Goal: Information Seeking & Learning: Learn about a topic

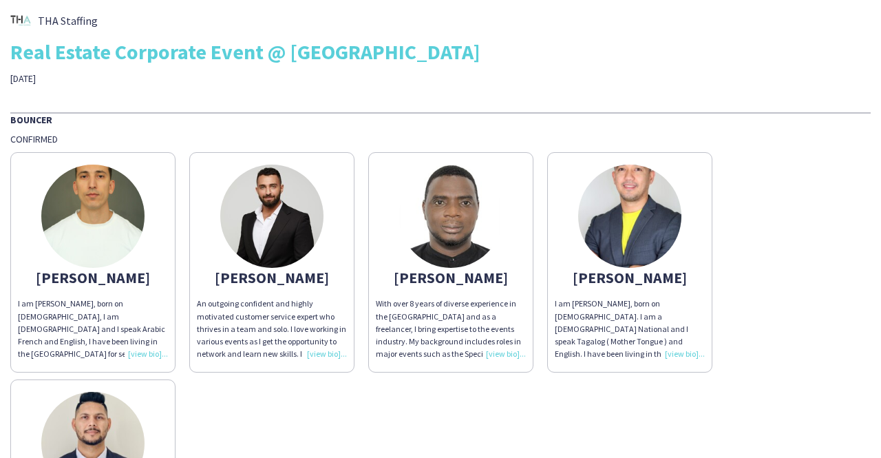
scroll to position [59, 0]
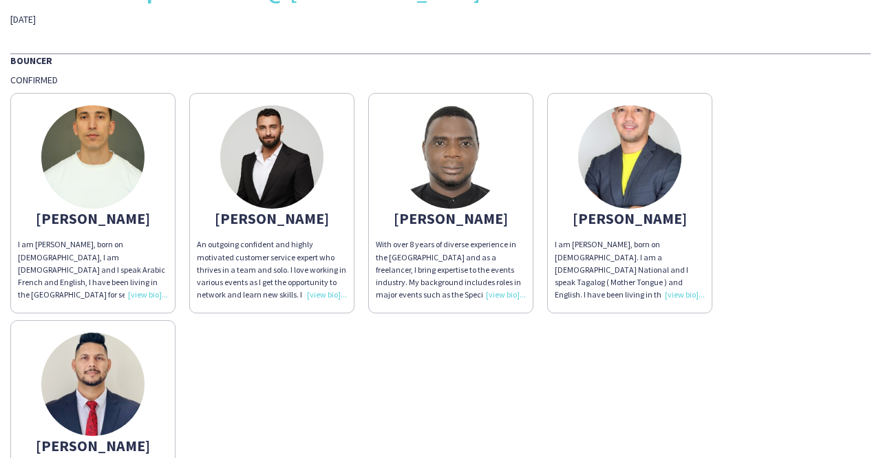
click at [145, 291] on div "I am [PERSON_NAME], born on [DEMOGRAPHIC_DATA], I am [DEMOGRAPHIC_DATA] and I s…" at bounding box center [93, 269] width 150 height 63
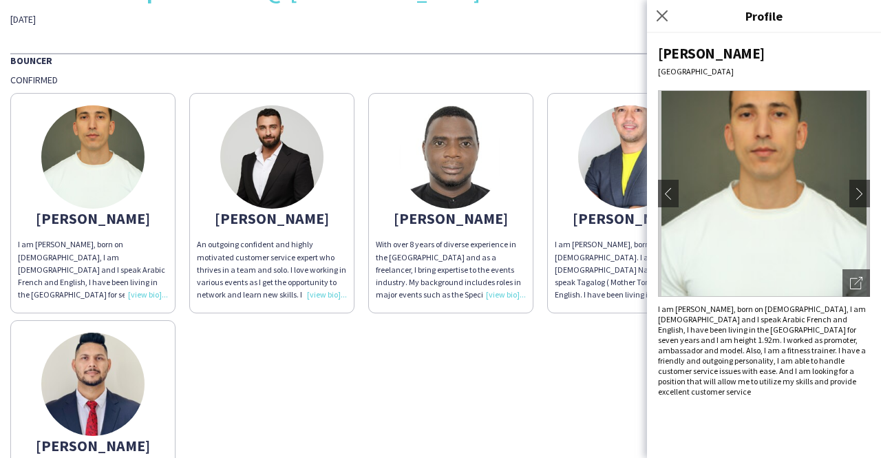
click at [371, 322] on div "Adnan I am Adnan Bouhsen, born on 27th May, 1990, I am Moroccan and I speak Ara…" at bounding box center [440, 313] width 860 height 454
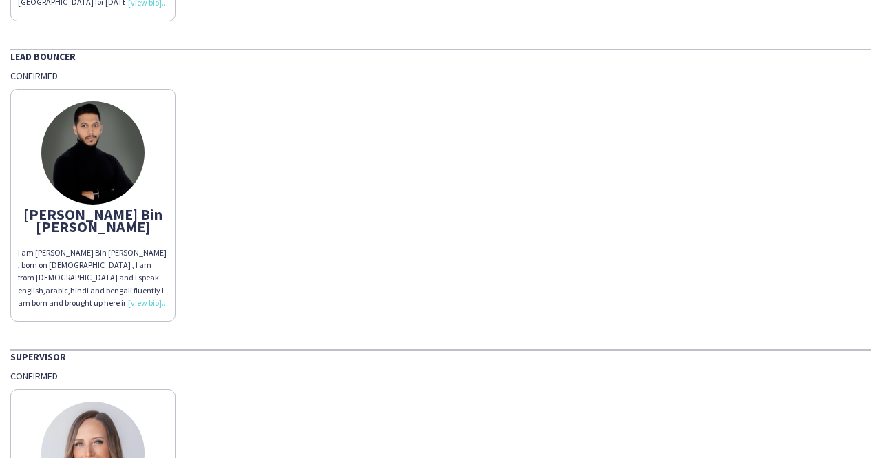
scroll to position [2692, 0]
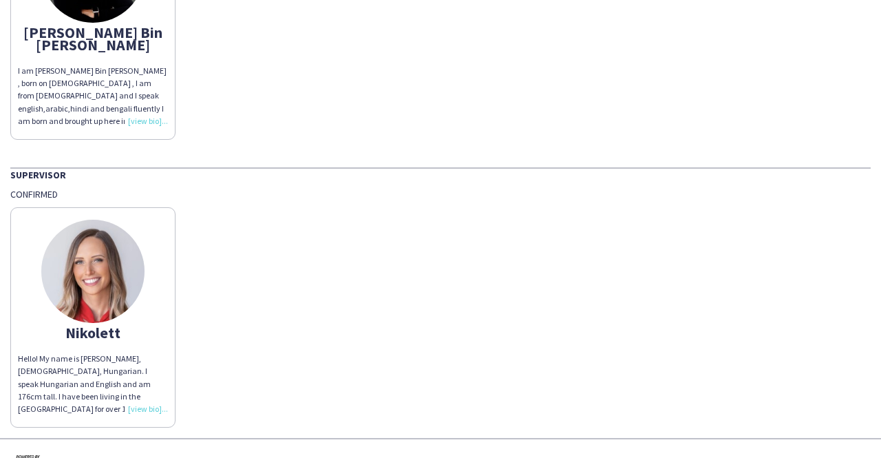
click at [776, 87] on div "Hassan Bin Rashid I am Hassan Bin Rashid , born on 7th of July 1993 , I am from…" at bounding box center [440, 19] width 860 height 239
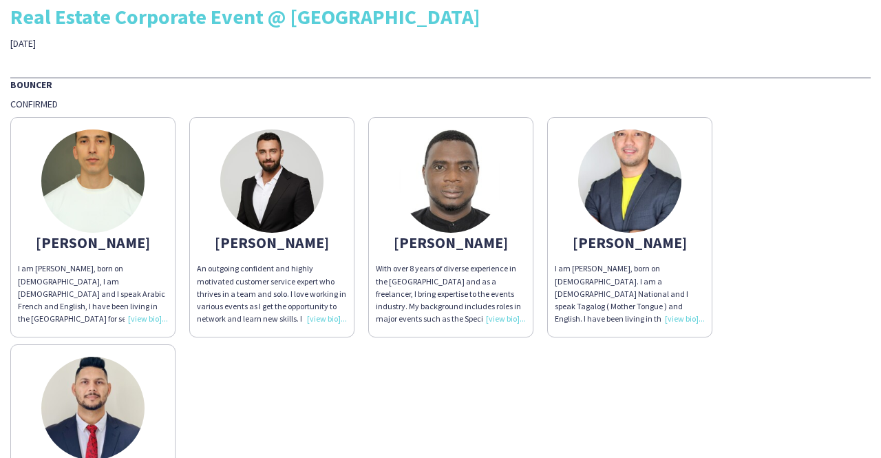
scroll to position [0, 0]
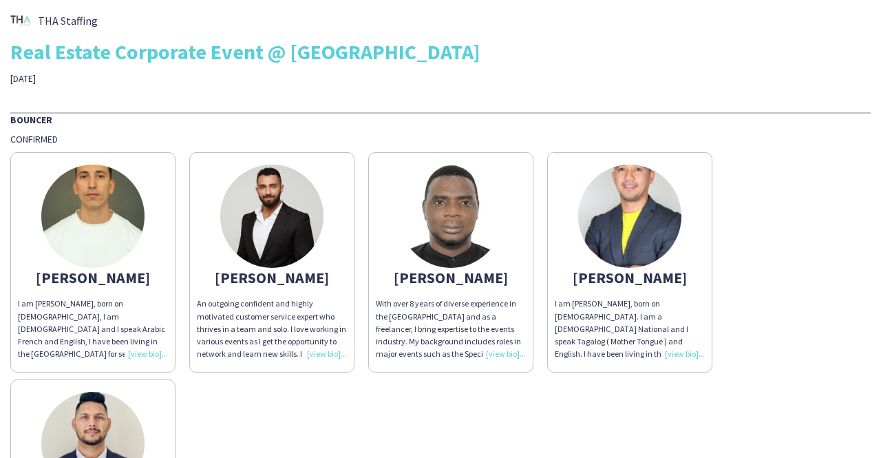
click at [322, 349] on div "An outgoing confident and highly motivated customer service expert who thrives …" at bounding box center [272, 328] width 150 height 63
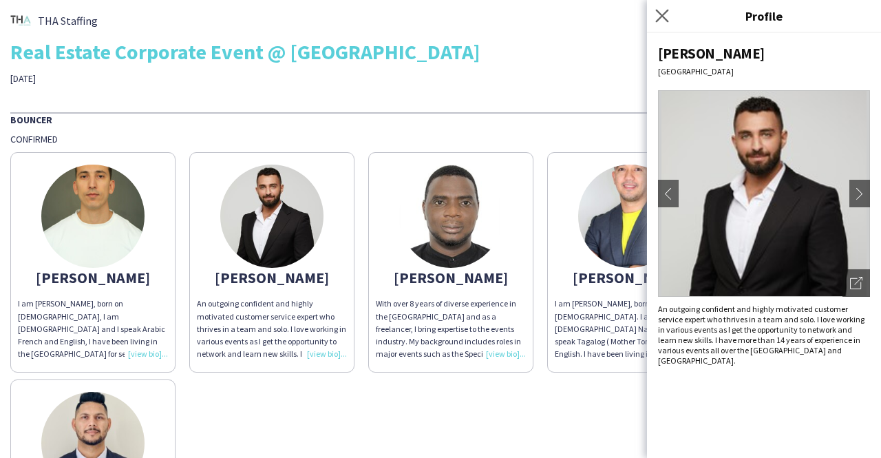
click at [668, 13] on icon "Close pop-in" at bounding box center [661, 15] width 13 height 13
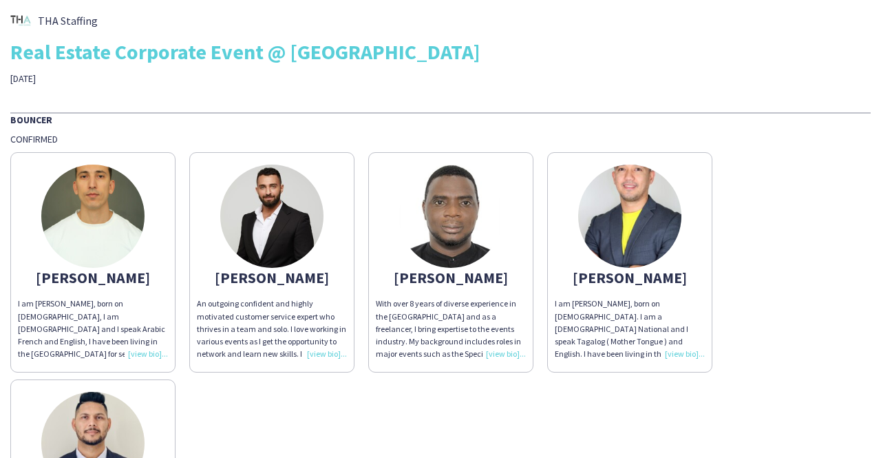
click at [493, 354] on div "With over 8 years of diverse experience in the [GEOGRAPHIC_DATA] and as a freel…" at bounding box center [451, 328] width 150 height 63
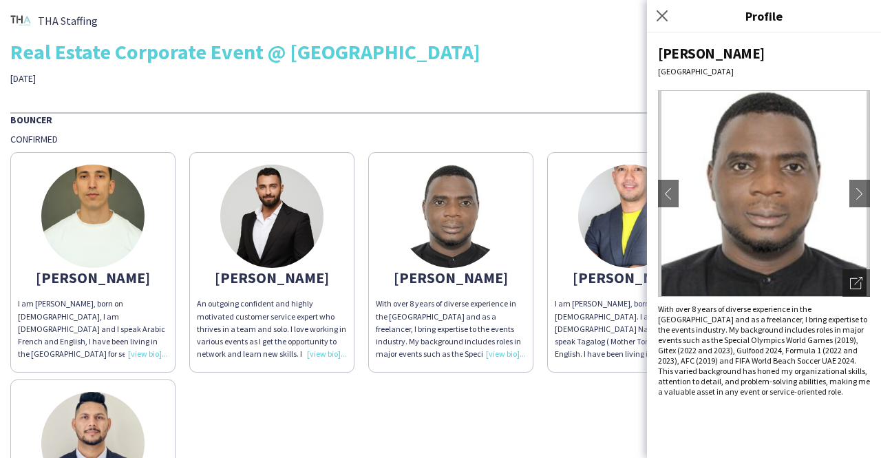
click at [557, 407] on div "Adnan I am Adnan Bouhsen, born on 27th May, 1990, I am Moroccan and I speak Ara…" at bounding box center [440, 372] width 860 height 454
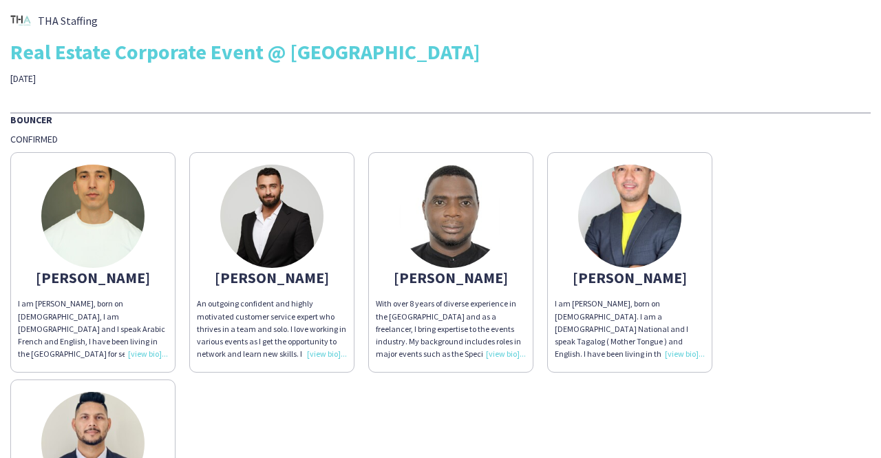
click at [692, 356] on div "I am [PERSON_NAME], born on [DEMOGRAPHIC_DATA]. I am a [DEMOGRAPHIC_DATA] Natio…" at bounding box center [630, 328] width 150 height 63
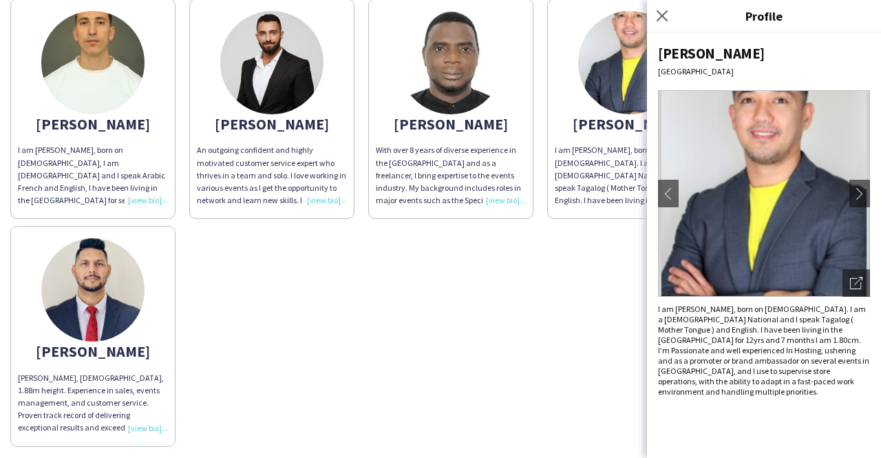
scroll to position [157, 0]
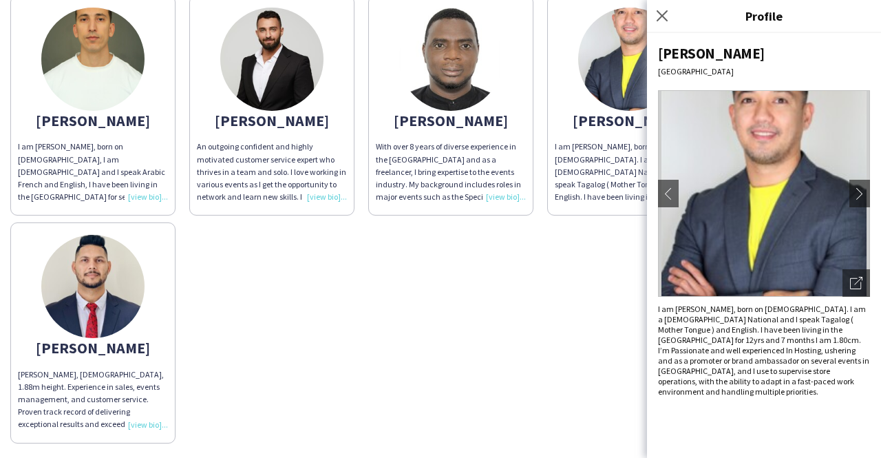
click at [136, 420] on div "[PERSON_NAME], [DEMOGRAPHIC_DATA], 1.88m height. Experience in sales, events ma…" at bounding box center [93, 399] width 150 height 63
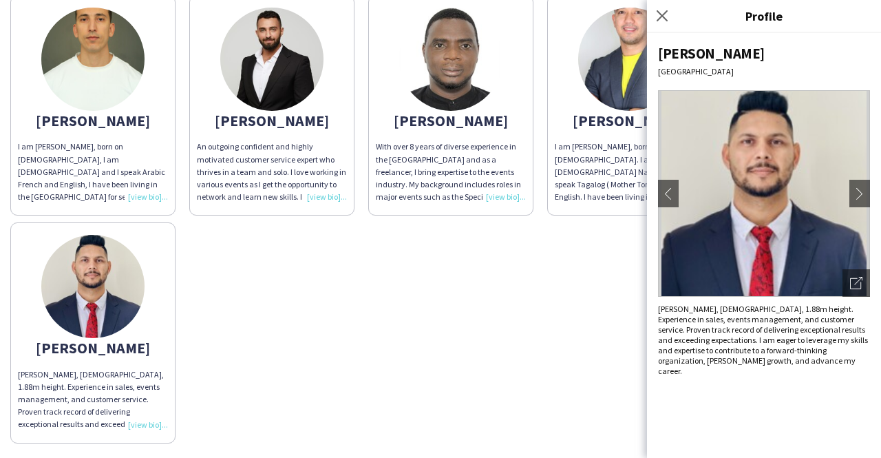
click at [135, 425] on div "[PERSON_NAME], [DEMOGRAPHIC_DATA], 1.88m height. Experience in sales, events ma…" at bounding box center [93, 399] width 150 height 63
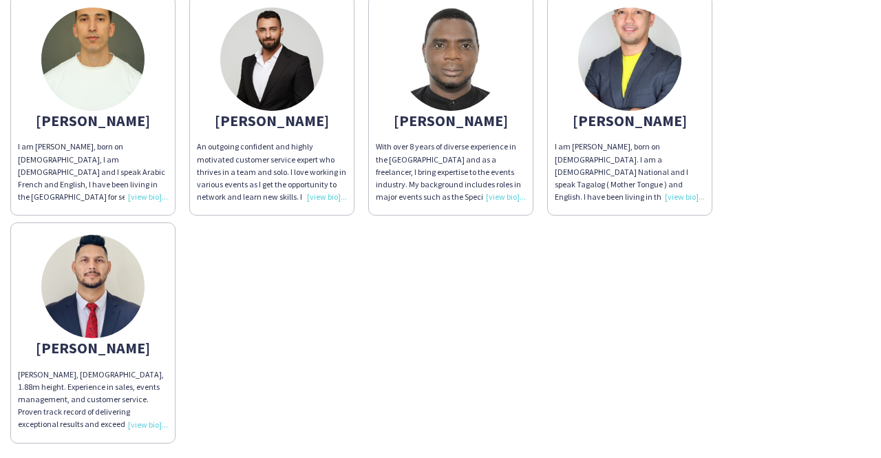
click at [140, 420] on div "[PERSON_NAME], [DEMOGRAPHIC_DATA], 1.88m height. Experience in sales, events ma…" at bounding box center [93, 399] width 150 height 63
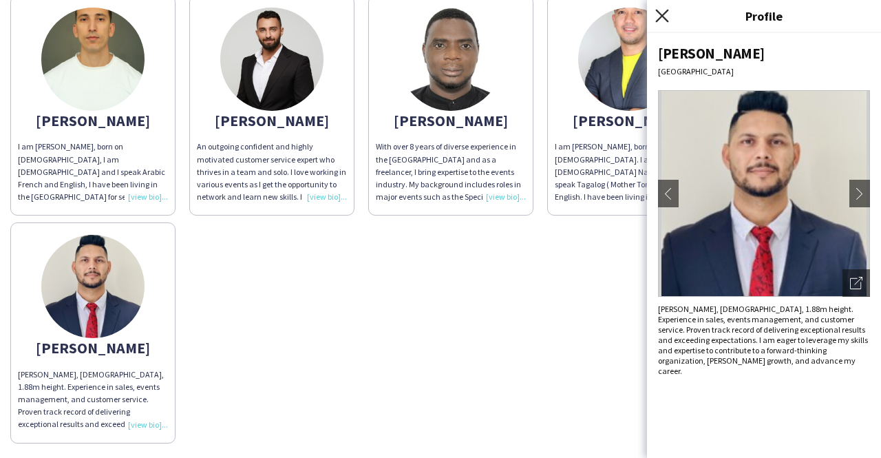
click at [664, 17] on icon at bounding box center [661, 15] width 13 height 13
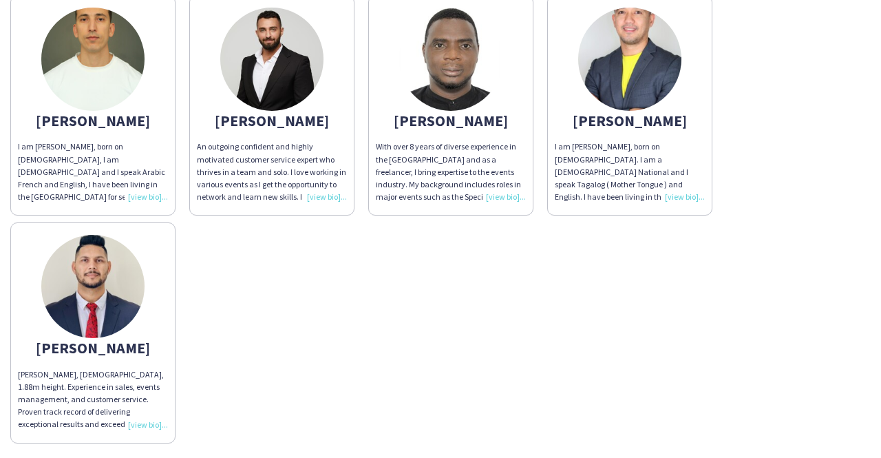
click at [617, 328] on div "Adnan I am Adnan Bouhsen, born on 27th May, 1990, I am Moroccan and I speak Ara…" at bounding box center [440, 215] width 860 height 454
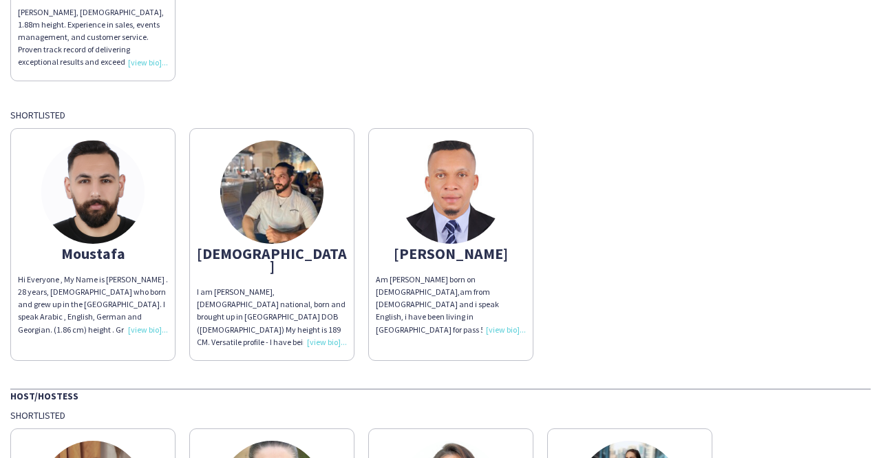
scroll to position [557, 0]
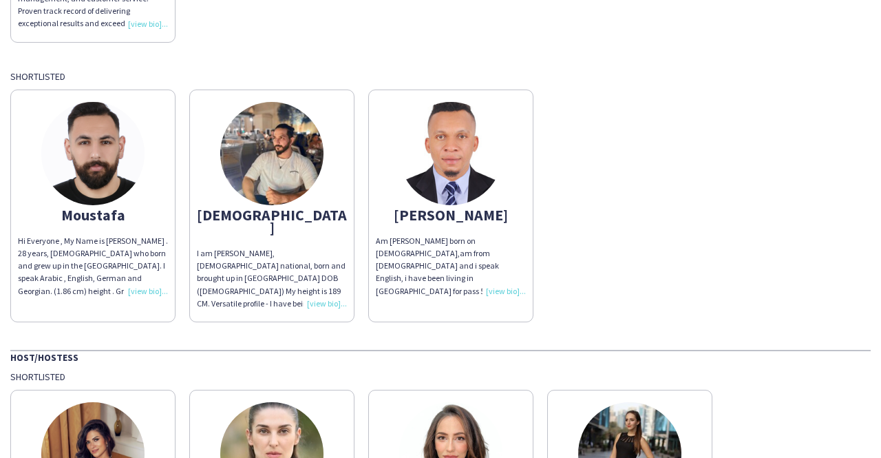
click at [146, 287] on div "Hi Everyone , My Name is [PERSON_NAME] . 28 years, [DEMOGRAPHIC_DATA] who born …" at bounding box center [93, 266] width 150 height 63
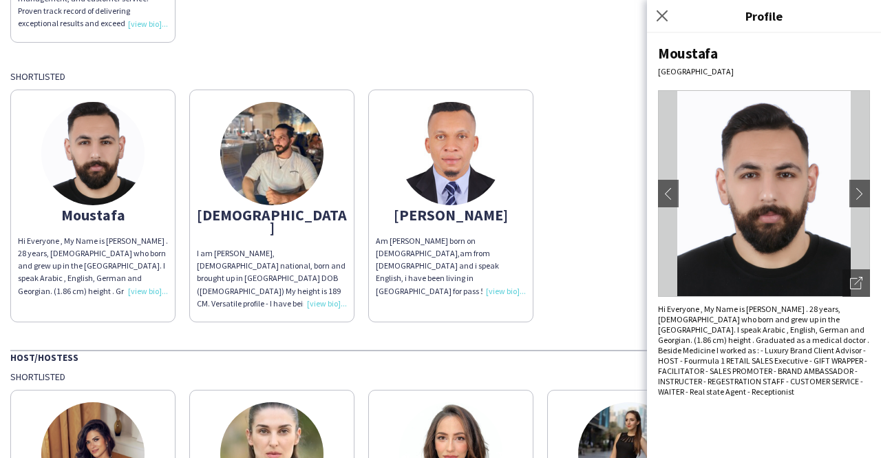
click at [316, 288] on div "I am [PERSON_NAME], [DEMOGRAPHIC_DATA] national, born and brought up in [GEOGRA…" at bounding box center [272, 278] width 150 height 63
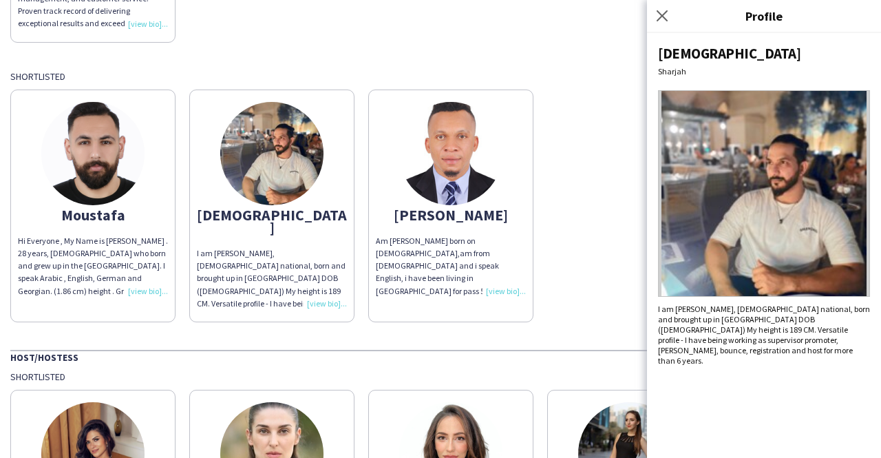
click at [509, 292] on div "Am [PERSON_NAME] born on [DEMOGRAPHIC_DATA],am from [DEMOGRAPHIC_DATA] and i sp…" at bounding box center [451, 266] width 150 height 63
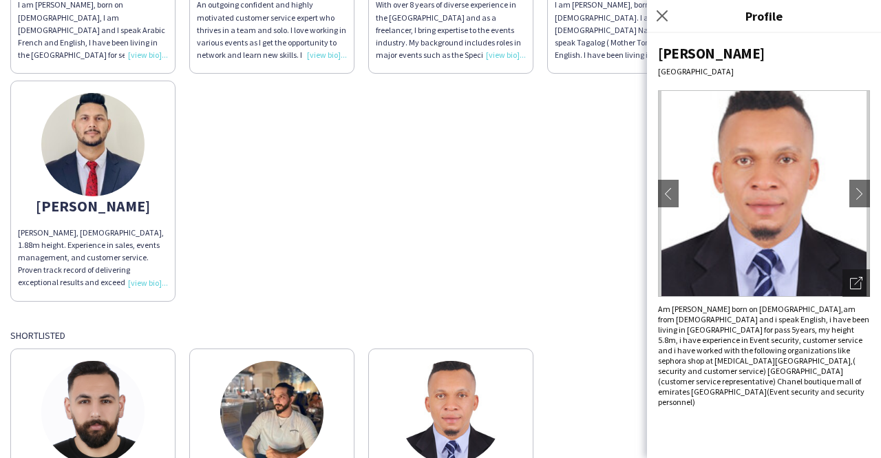
scroll to position [82, 0]
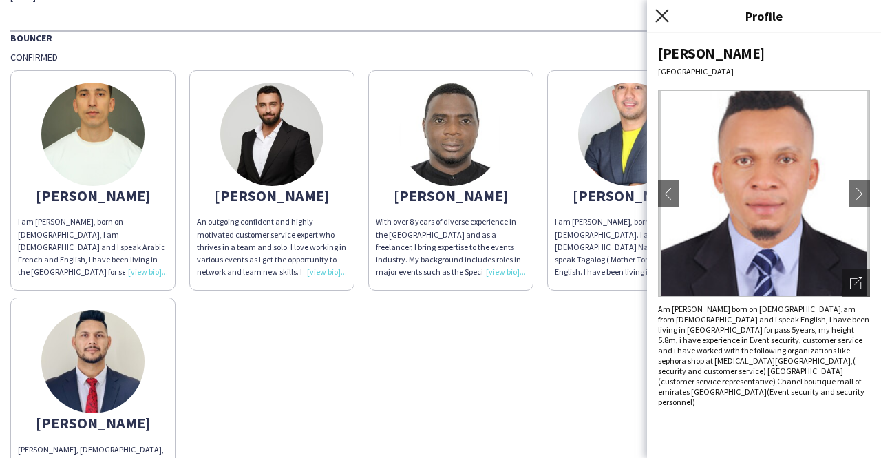
click at [665, 12] on icon at bounding box center [661, 15] width 13 height 13
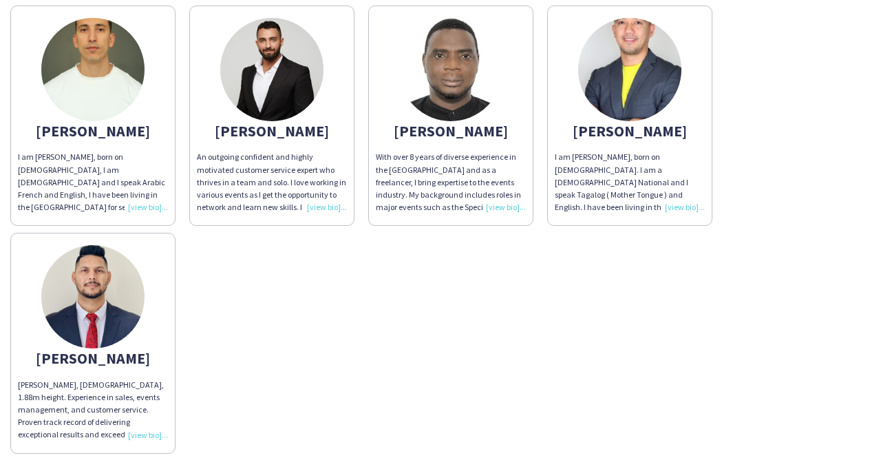
scroll to position [145, 0]
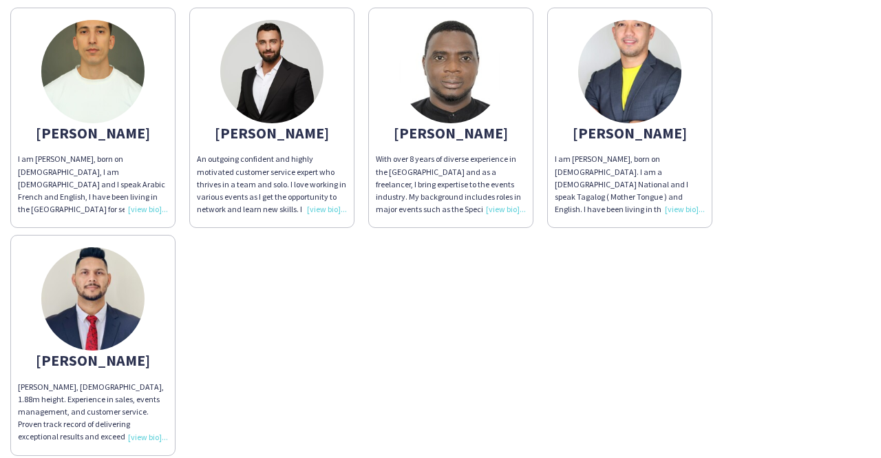
click at [526, 294] on div "Adnan I am Adnan Bouhsen, born on 27th May, 1990, I am Moroccan and I speak Ara…" at bounding box center [440, 228] width 860 height 454
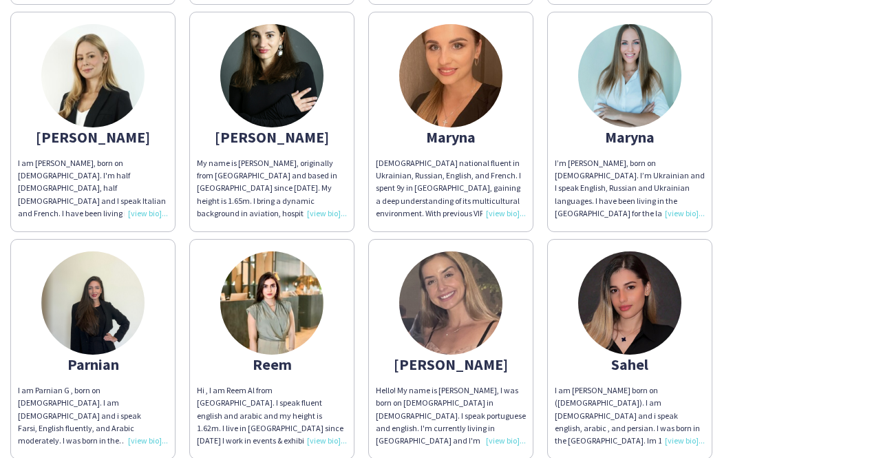
scroll to position [1618, 0]
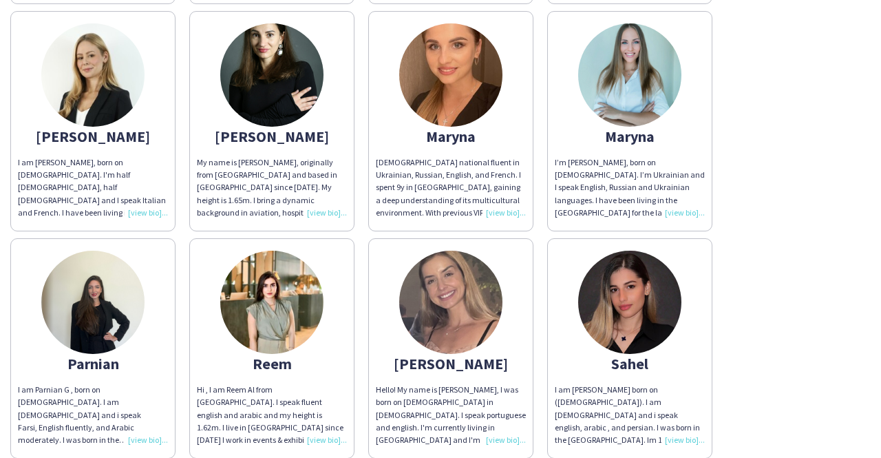
click at [144, 426] on div "I am Parnian G , born on 19th March 1995. I am Iranian and i speak Farsi, Engli…" at bounding box center [93, 414] width 150 height 63
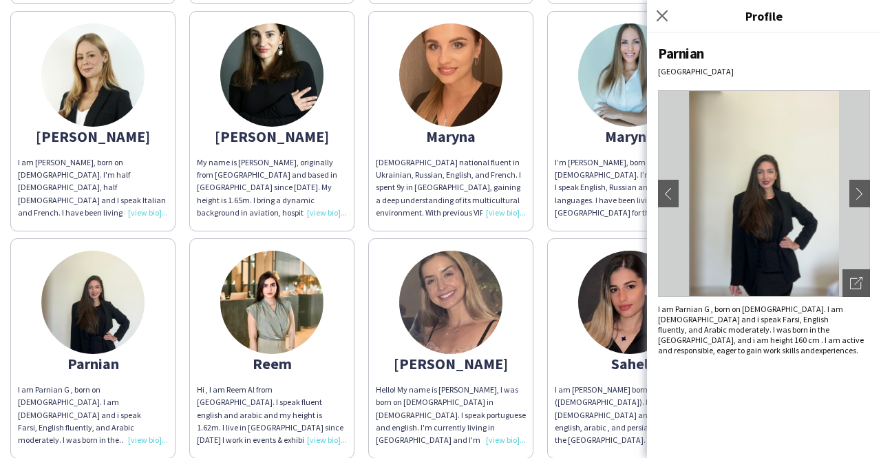
click at [110, 288] on img at bounding box center [92, 302] width 103 height 103
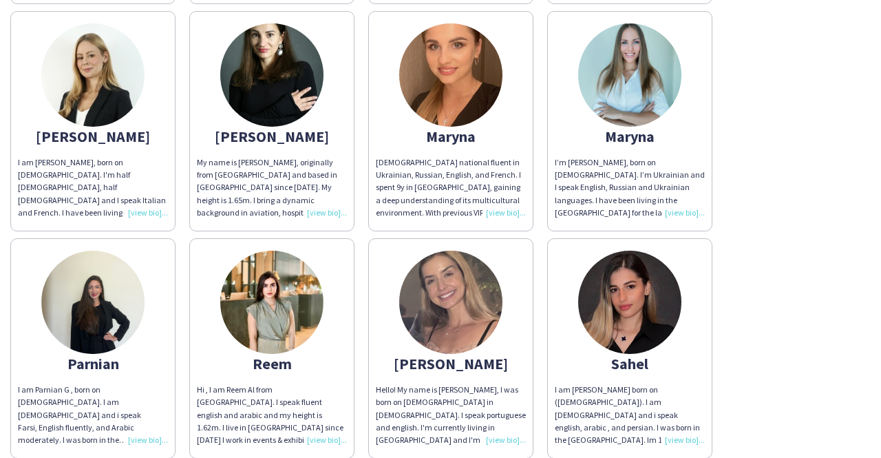
click at [149, 425] on div "I am Parnian G , born on 19th March 1995. I am Iranian and i speak Farsi, Engli…" at bounding box center [93, 414] width 150 height 63
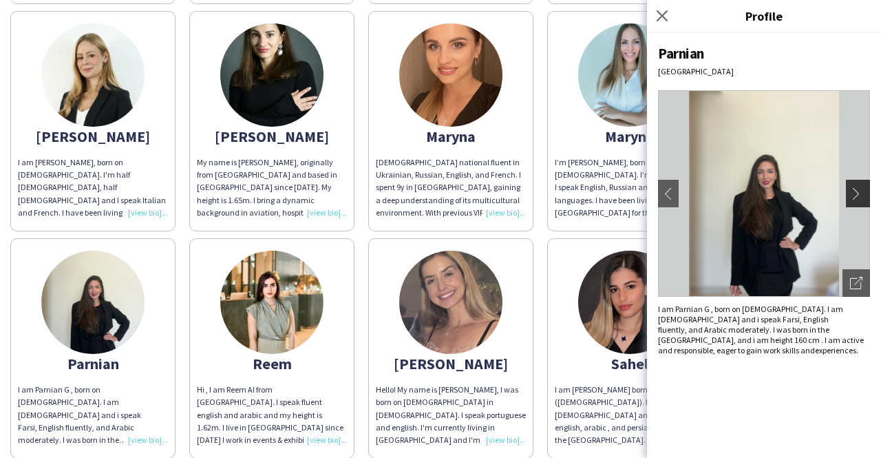
click at [862, 199] on app-icon "chevron-right" at bounding box center [859, 193] width 19 height 12
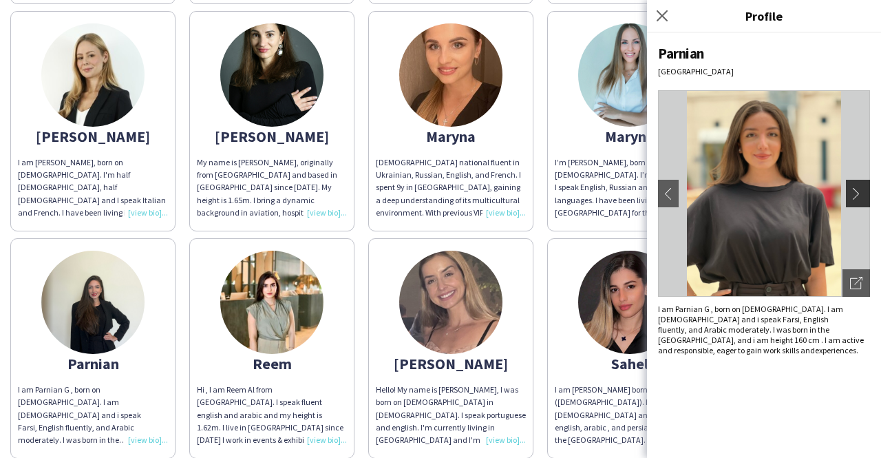
click at [862, 199] on app-icon "chevron-right" at bounding box center [859, 193] width 19 height 12
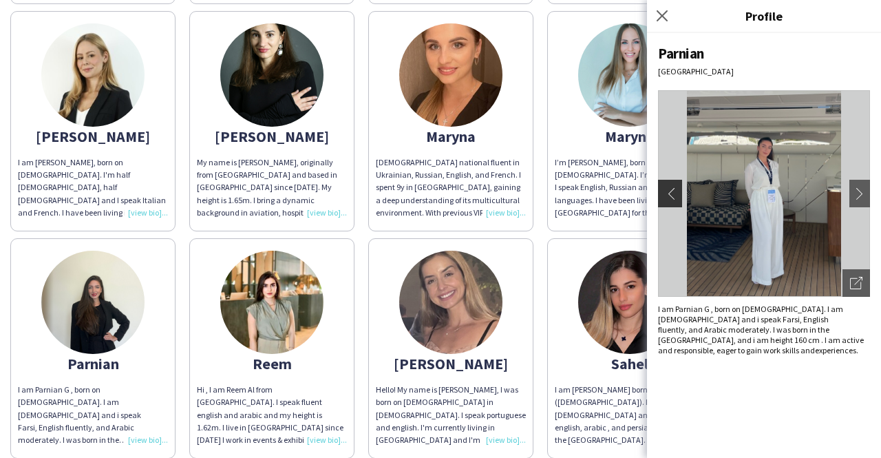
click at [668, 197] on app-icon "chevron-left" at bounding box center [668, 193] width 19 height 12
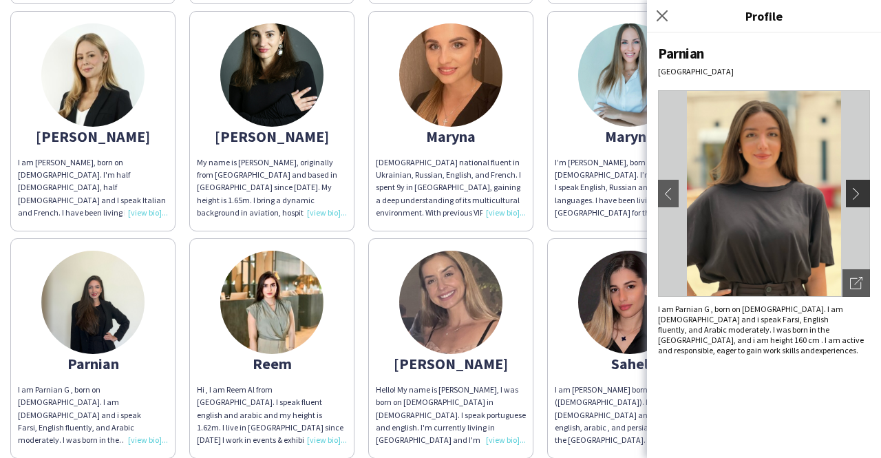
click at [857, 187] on app-icon "chevron-right" at bounding box center [859, 193] width 19 height 12
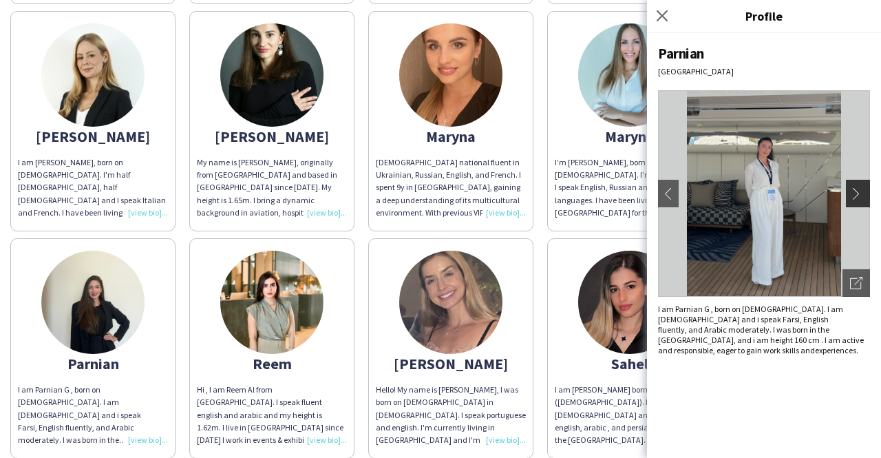
click at [857, 187] on app-icon "chevron-right" at bounding box center [859, 193] width 19 height 12
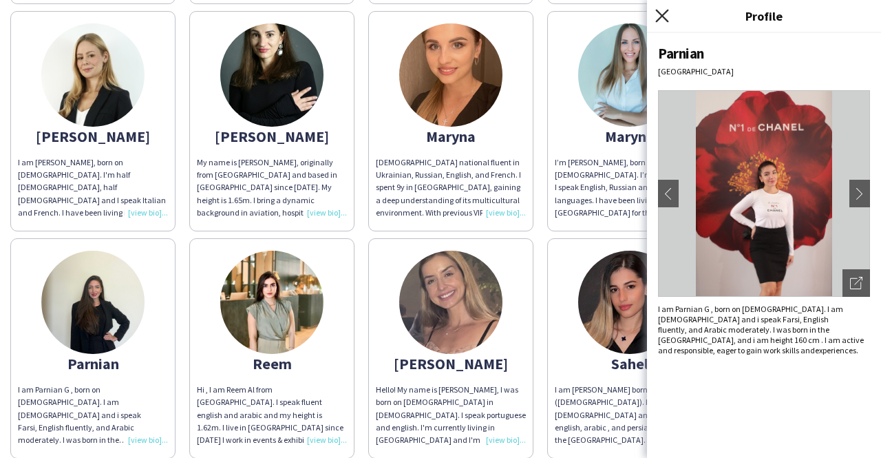
click at [661, 21] on icon "Close pop-in" at bounding box center [661, 15] width 13 height 13
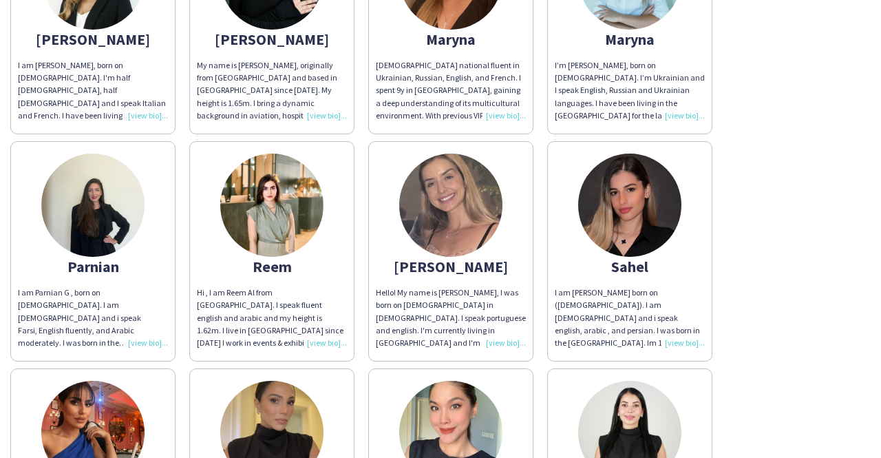
scroll to position [1716, 0]
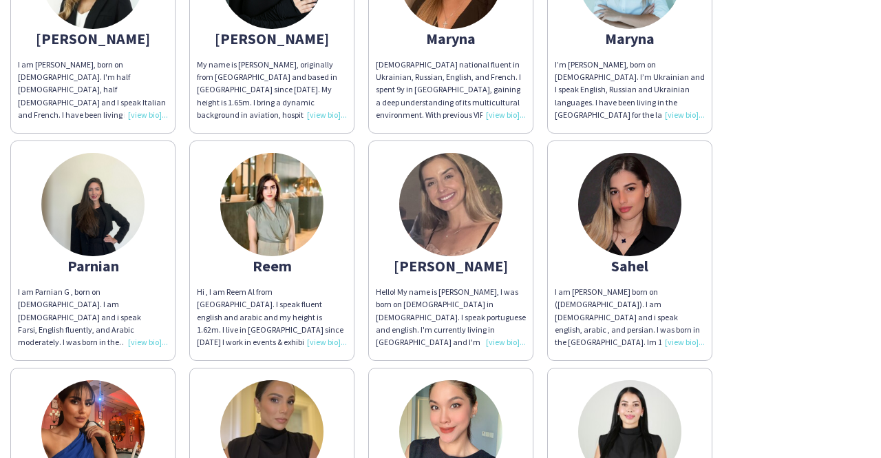
click at [476, 204] on img at bounding box center [450, 204] width 103 height 103
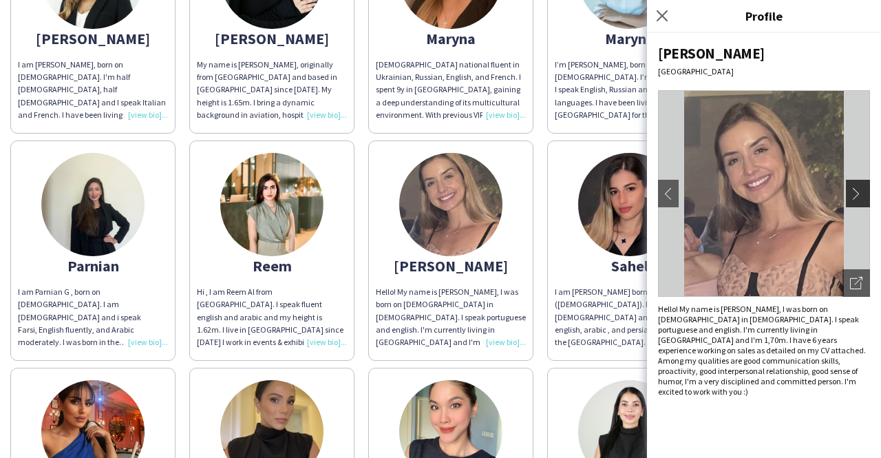
click at [859, 198] on app-icon "chevron-right" at bounding box center [859, 193] width 19 height 12
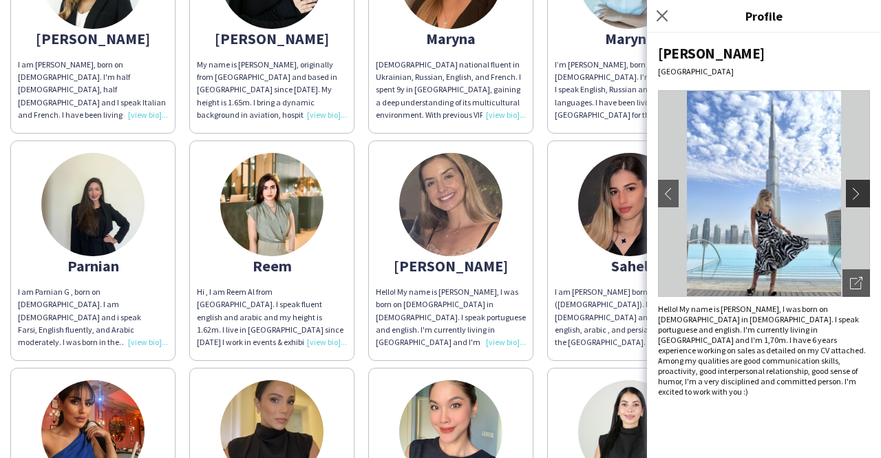
click at [859, 198] on app-icon "chevron-right" at bounding box center [859, 193] width 19 height 12
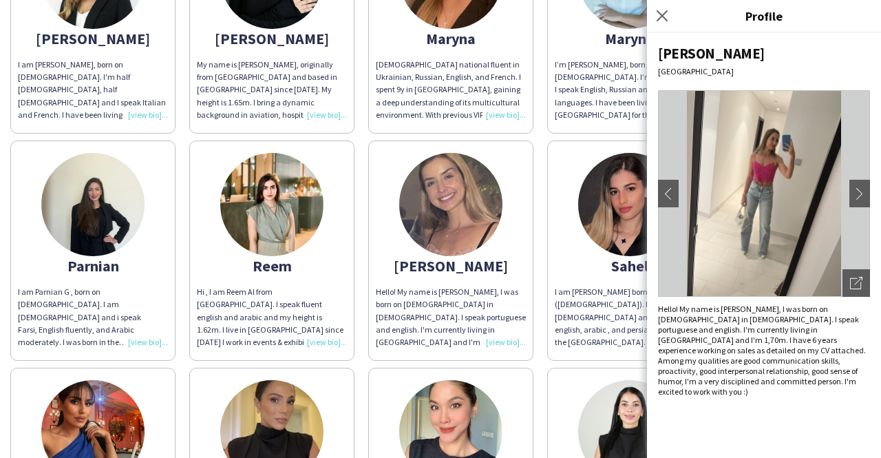
click at [628, 221] on img at bounding box center [629, 204] width 103 height 103
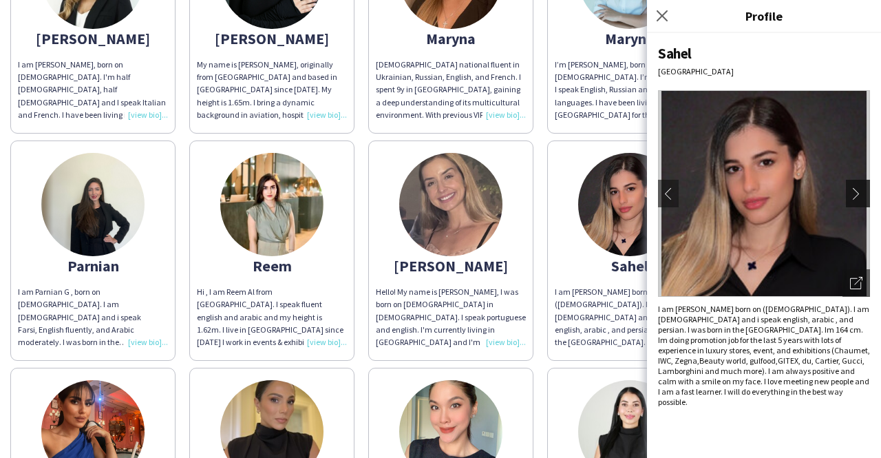
click at [865, 196] on app-icon "chevron-right" at bounding box center [859, 193] width 19 height 12
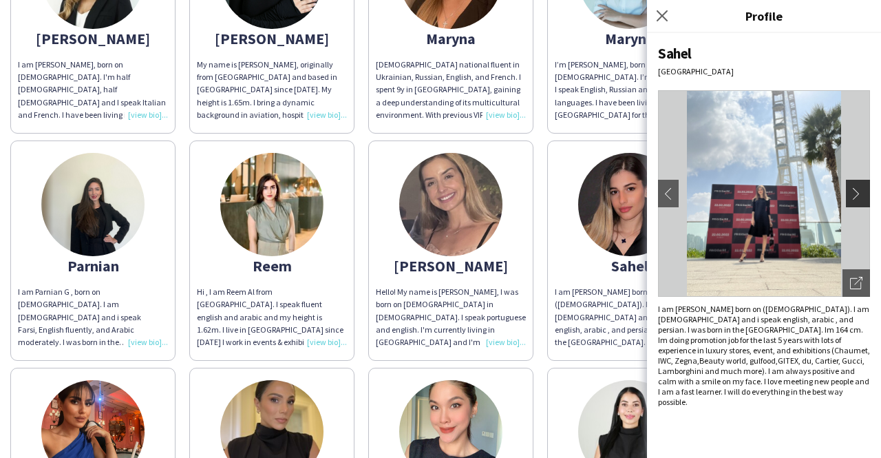
click at [865, 196] on app-icon "chevron-right" at bounding box center [859, 193] width 19 height 12
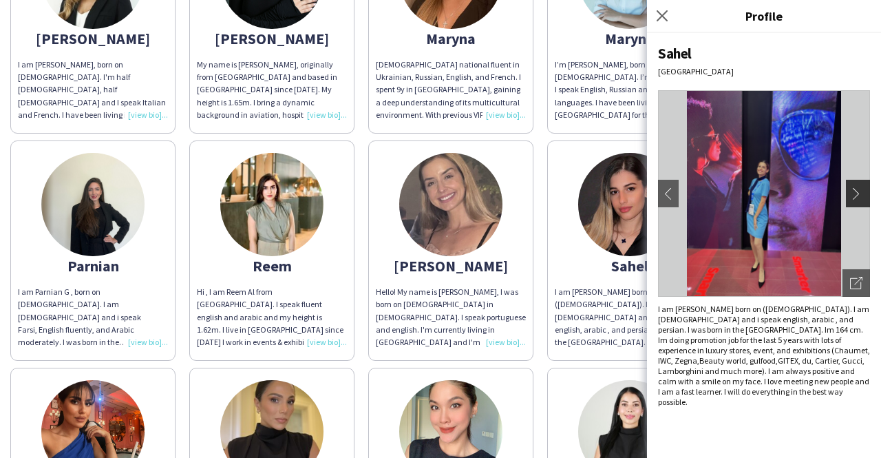
click at [865, 196] on app-icon "chevron-right" at bounding box center [859, 193] width 19 height 12
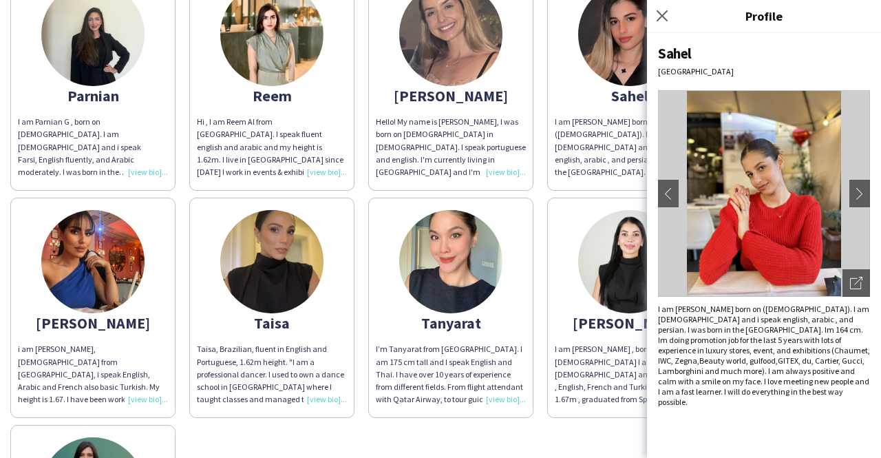
scroll to position [1890, 0]
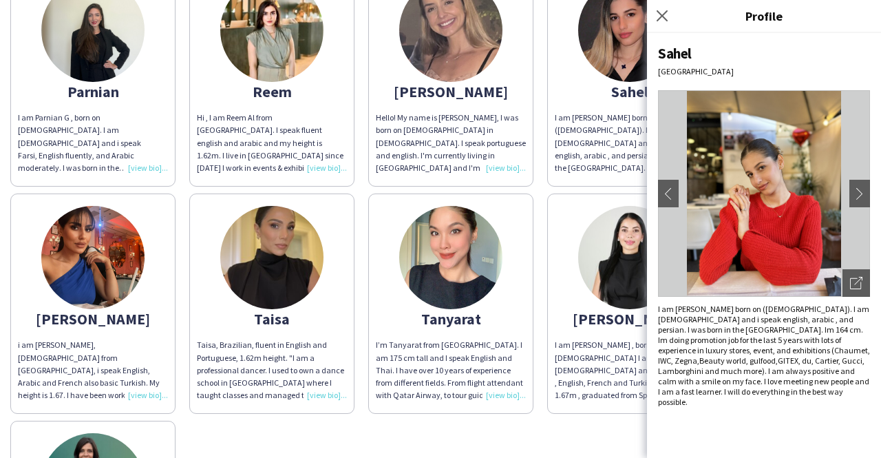
click at [665, 24] on div "Close pop-in" at bounding box center [664, 16] width 34 height 32
click at [663, 23] on app-icon "Close pop-in" at bounding box center [662, 16] width 20 height 20
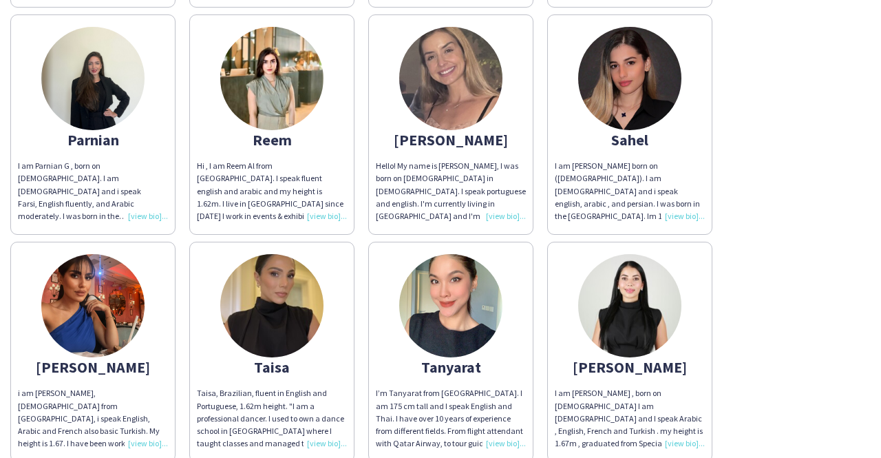
scroll to position [1948, 0]
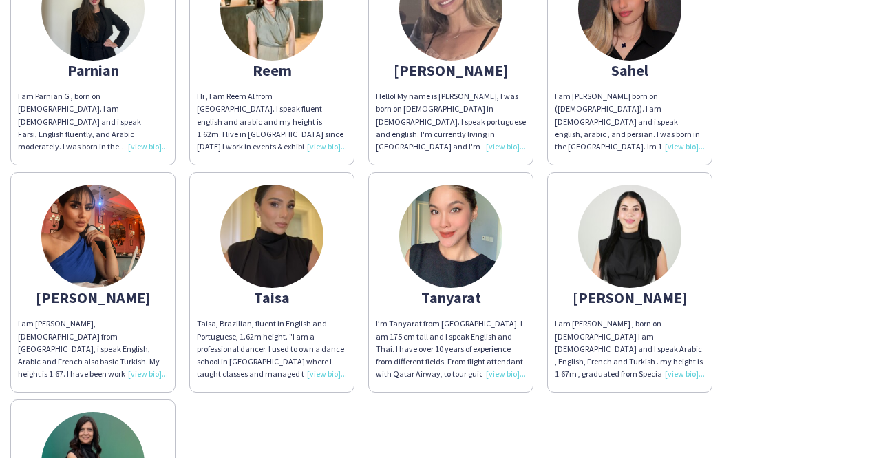
scroll to position [1910, 0]
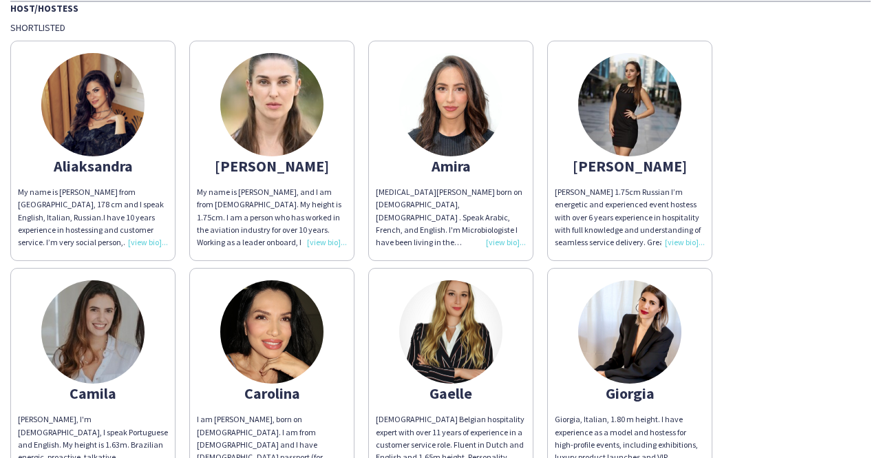
scroll to position [908, 0]
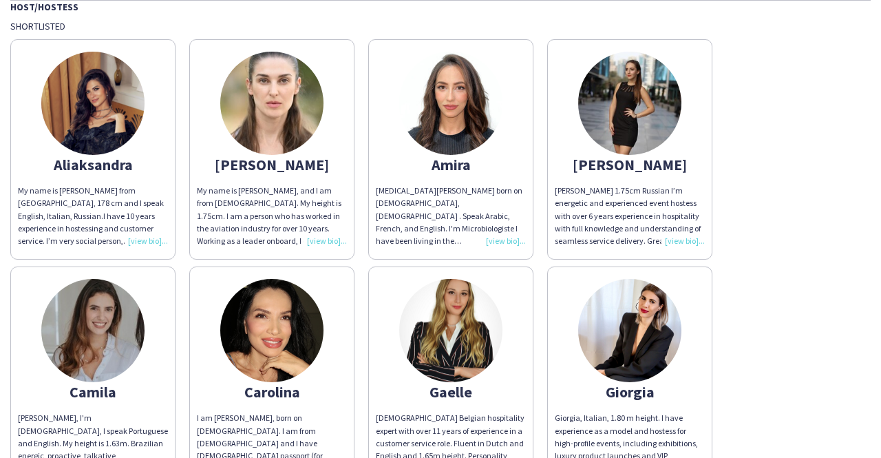
click at [678, 226] on div "[PERSON_NAME] 1.75cm Russian I’m energetic and experienced event hostess with o…" at bounding box center [630, 215] width 150 height 63
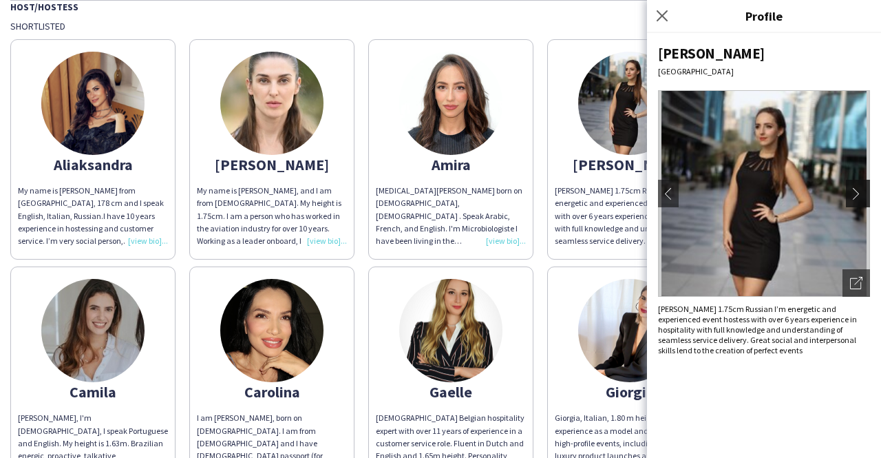
click at [856, 200] on button "chevron-right" at bounding box center [860, 194] width 28 height 28
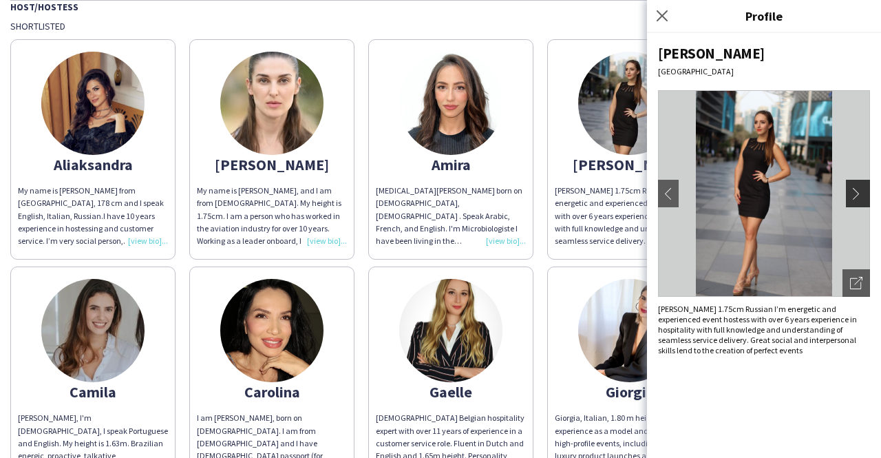
click at [856, 200] on button "chevron-right" at bounding box center [860, 194] width 28 height 28
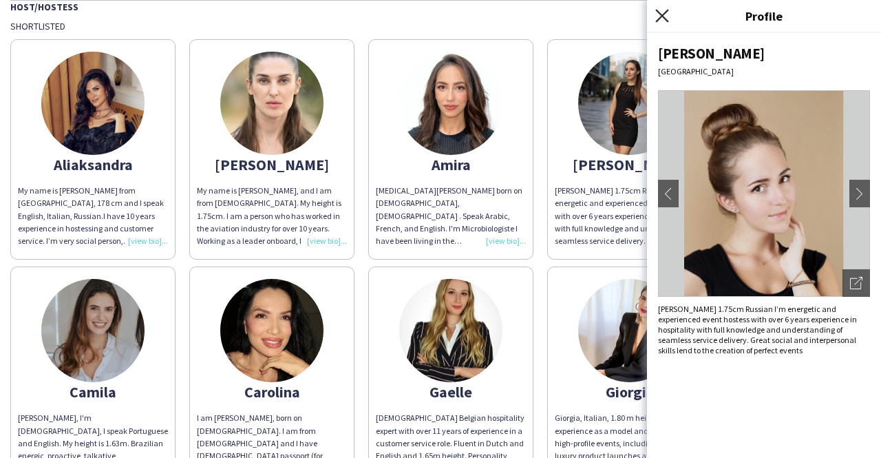
click at [663, 17] on icon "Close pop-in" at bounding box center [661, 15] width 13 height 13
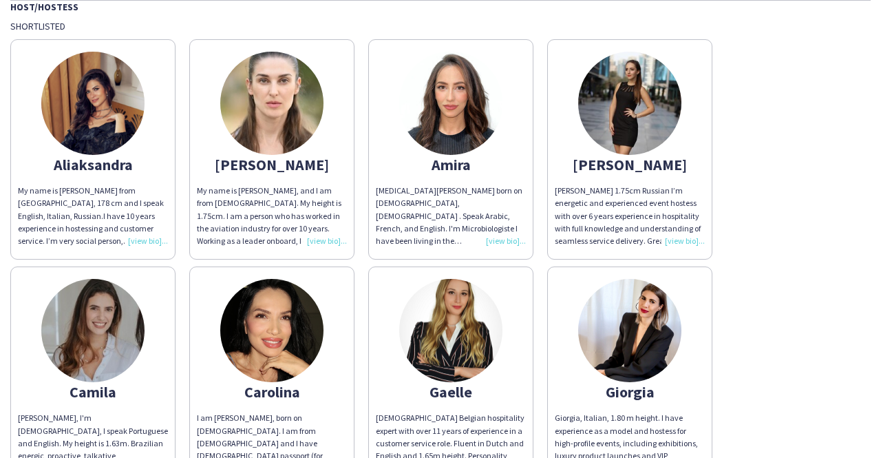
scroll to position [1004, 0]
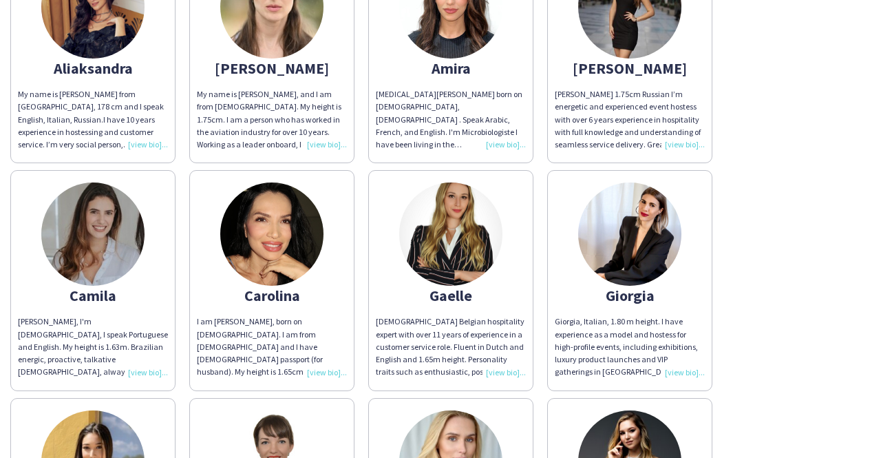
click at [149, 354] on div "[PERSON_NAME], I'm [DEMOGRAPHIC_DATA], I speak Portuguese and English. My heigh…" at bounding box center [93, 346] width 150 height 63
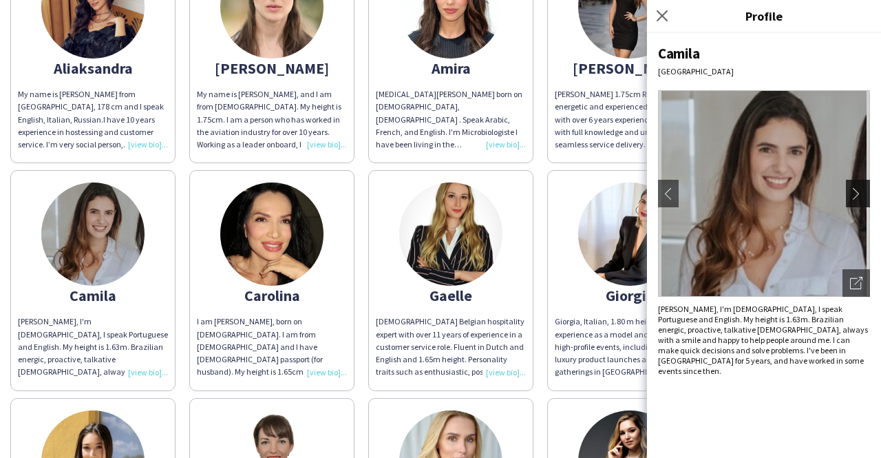
click at [857, 193] on app-icon "chevron-right" at bounding box center [859, 193] width 19 height 12
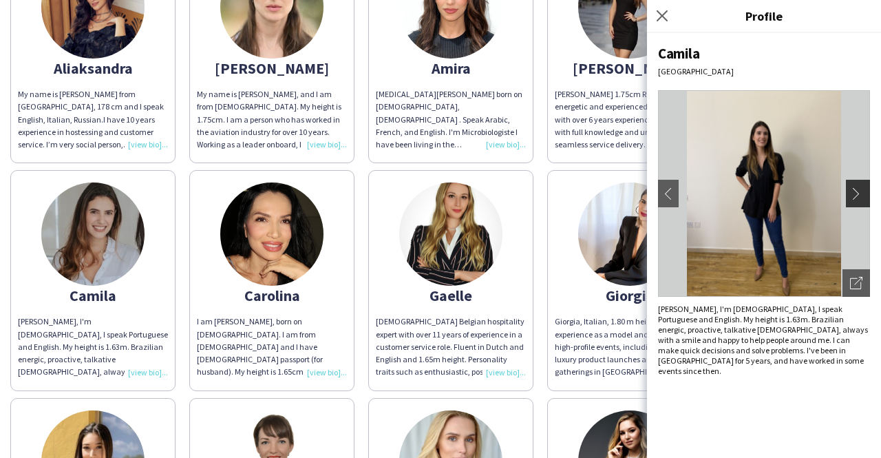
click at [857, 193] on app-icon "chevron-right" at bounding box center [859, 193] width 19 height 12
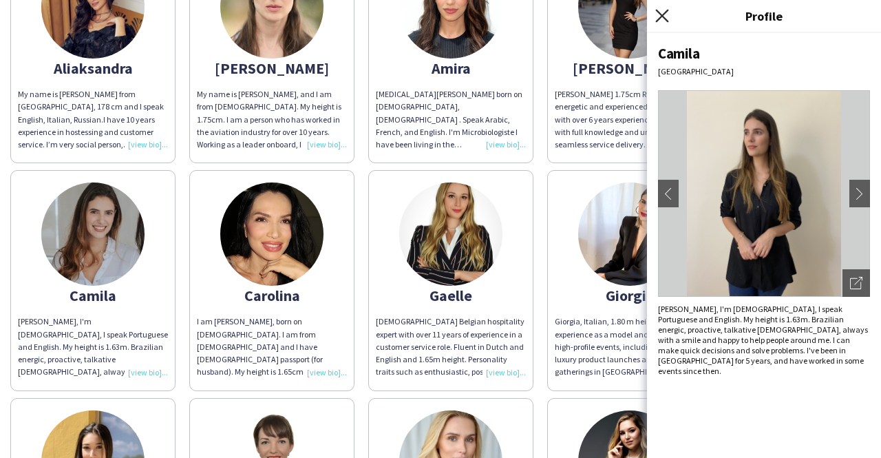
click at [659, 14] on icon at bounding box center [661, 15] width 13 height 13
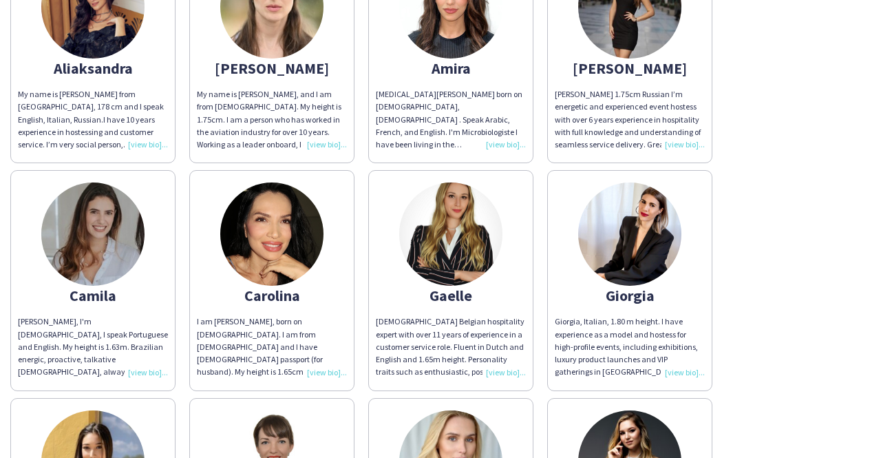
click at [504, 353] on div "[DEMOGRAPHIC_DATA] Belgian hospitality expert with over 11 years of experience …" at bounding box center [451, 346] width 150 height 63
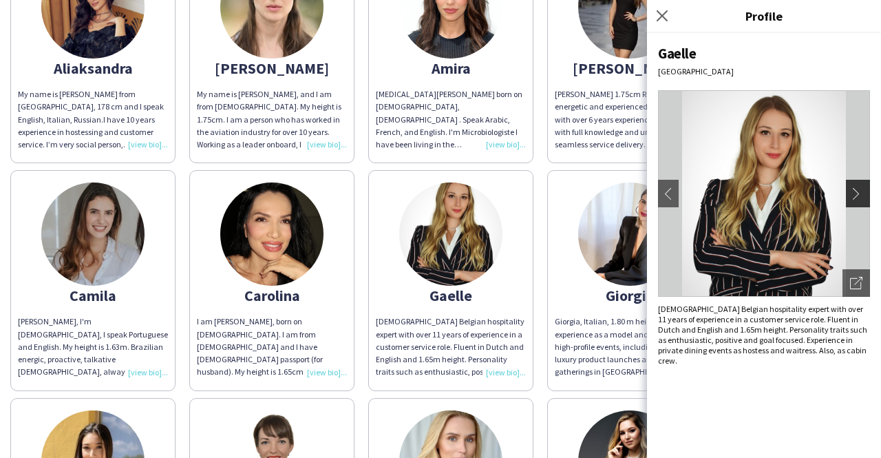
click at [862, 193] on app-icon "chevron-right" at bounding box center [859, 193] width 19 height 12
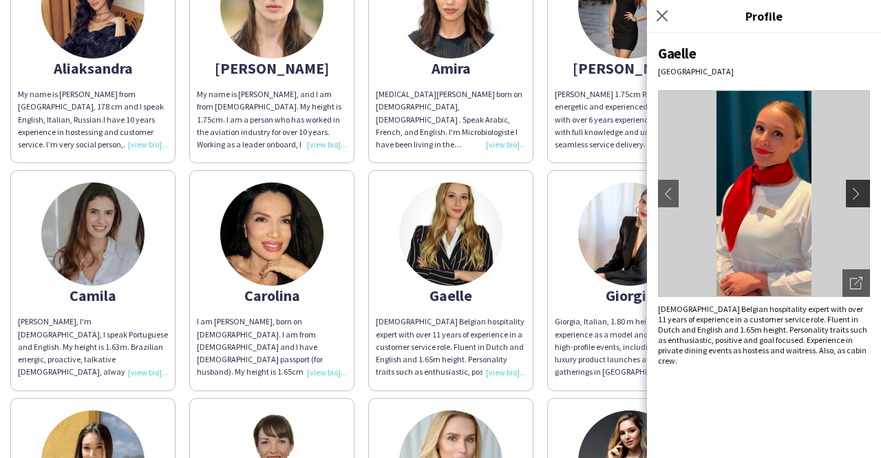
click at [862, 193] on app-icon "chevron-right" at bounding box center [859, 193] width 19 height 12
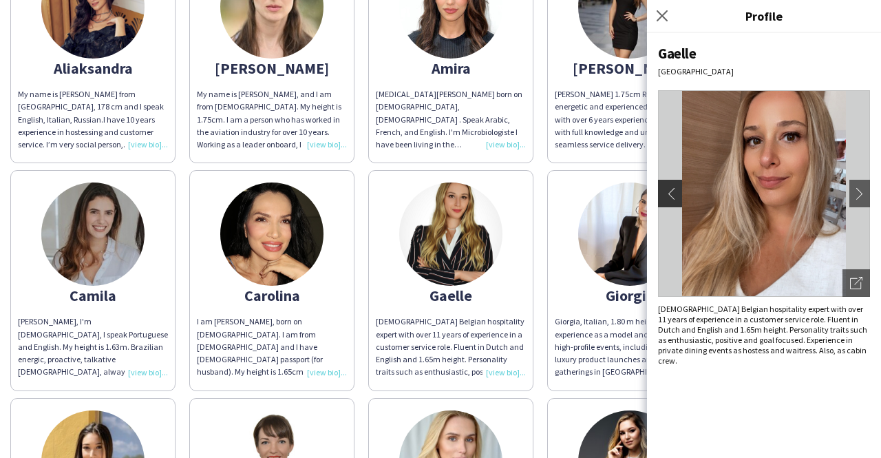
click at [674, 202] on button "chevron-left" at bounding box center [668, 194] width 28 height 28
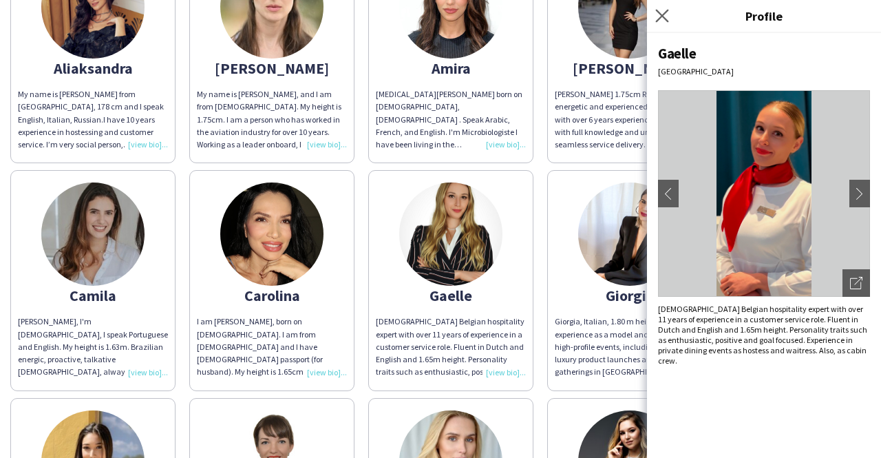
click at [666, 6] on app-icon "Close pop-in" at bounding box center [662, 16] width 20 height 20
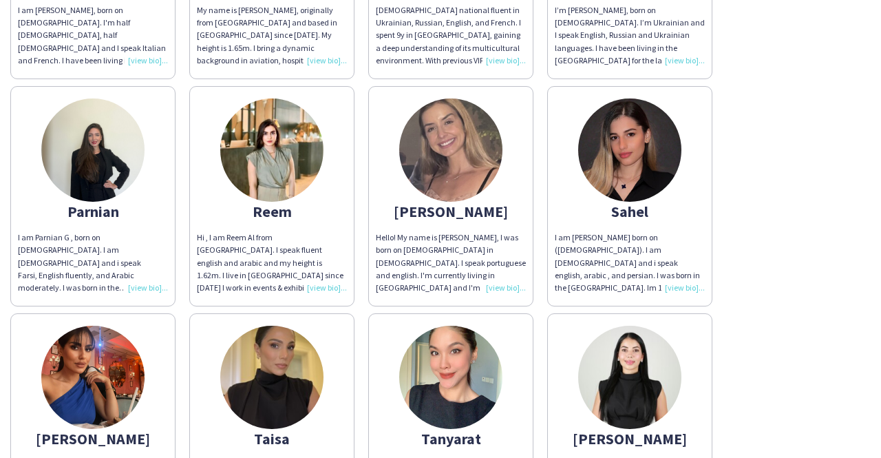
scroll to position [1771, 0]
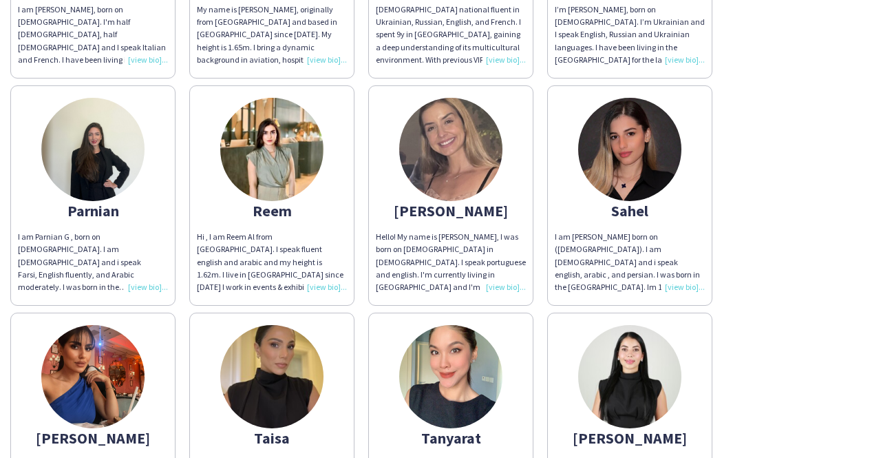
click at [520, 273] on div "Hello! My name is [PERSON_NAME], I was born on [DEMOGRAPHIC_DATA] in [DEMOGRAPH…" at bounding box center [451, 262] width 150 height 63
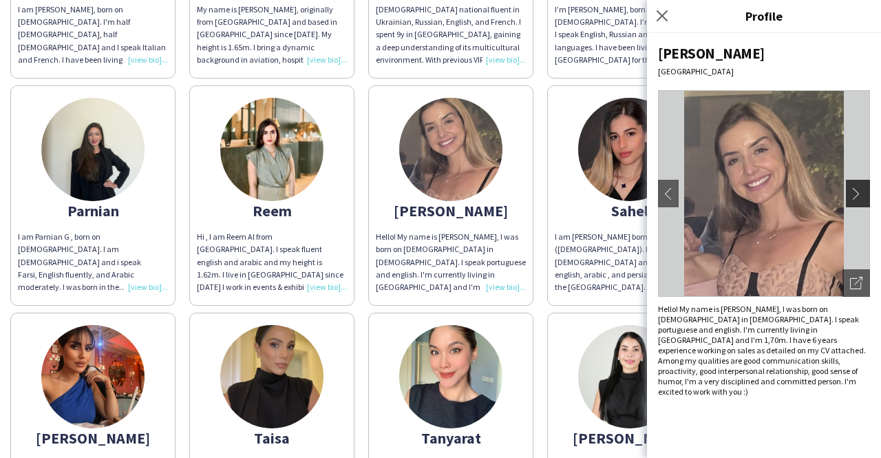
click at [858, 195] on app-icon "chevron-right" at bounding box center [859, 193] width 19 height 12
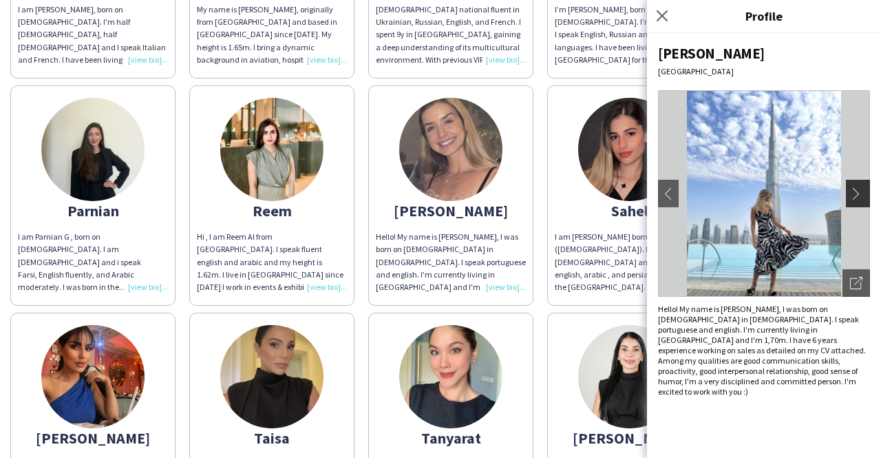
click at [858, 195] on app-icon "chevron-right" at bounding box center [859, 193] width 19 height 12
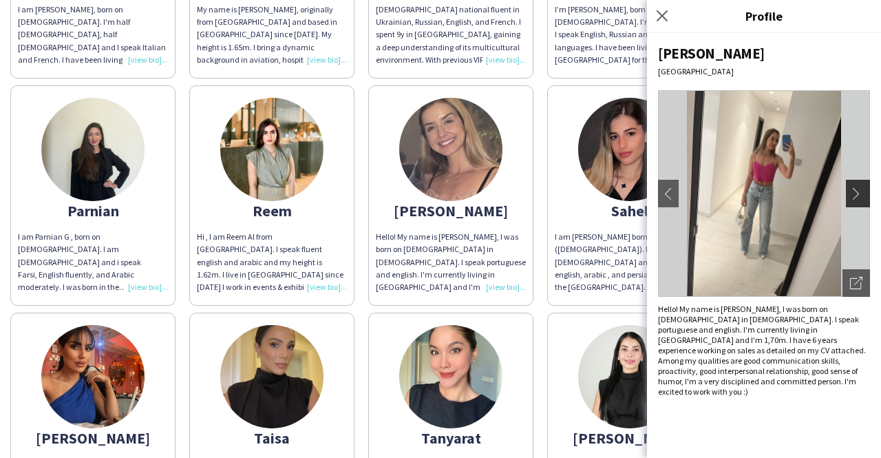
click at [858, 195] on app-icon "chevron-right" at bounding box center [859, 193] width 19 height 12
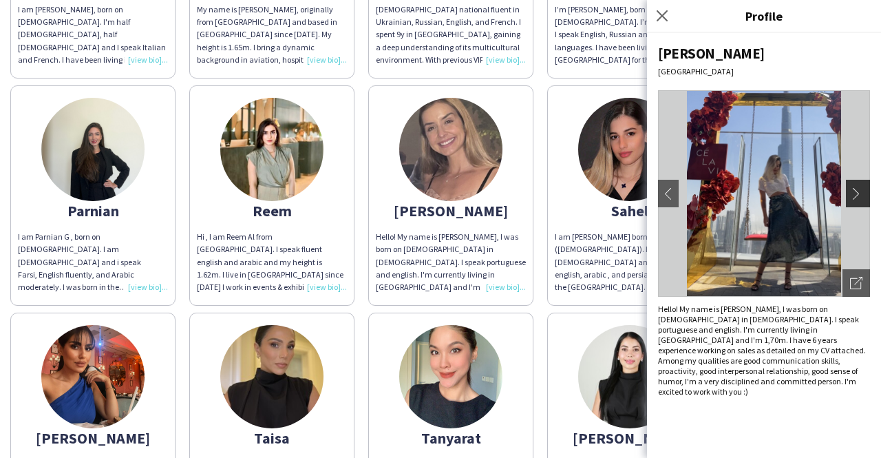
click at [858, 195] on app-icon "chevron-right" at bounding box center [859, 193] width 19 height 12
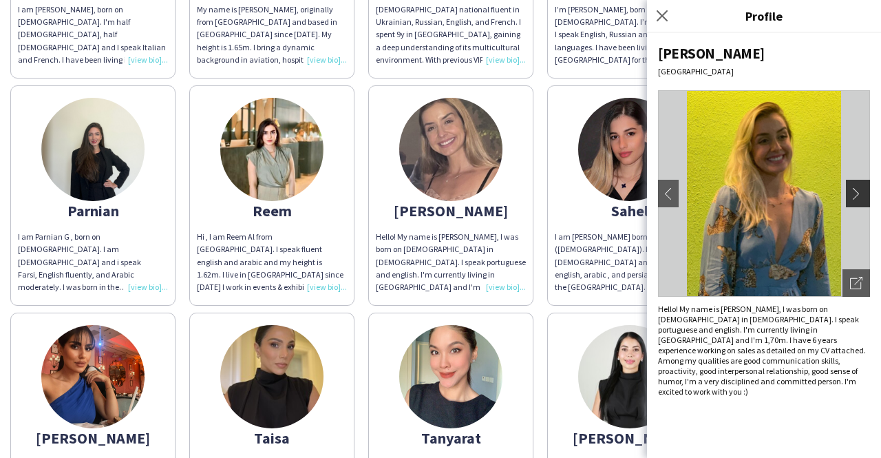
click at [858, 195] on app-icon "chevron-right" at bounding box center [859, 193] width 19 height 12
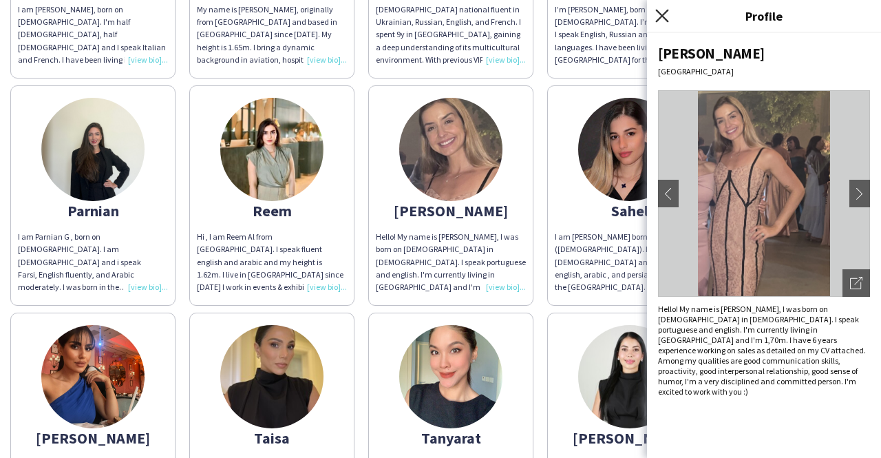
click at [663, 15] on icon at bounding box center [661, 15] width 13 height 13
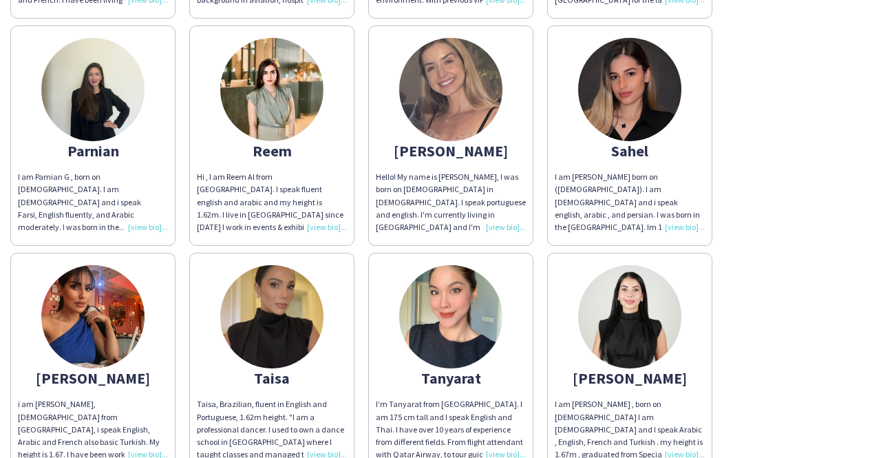
scroll to position [1831, 0]
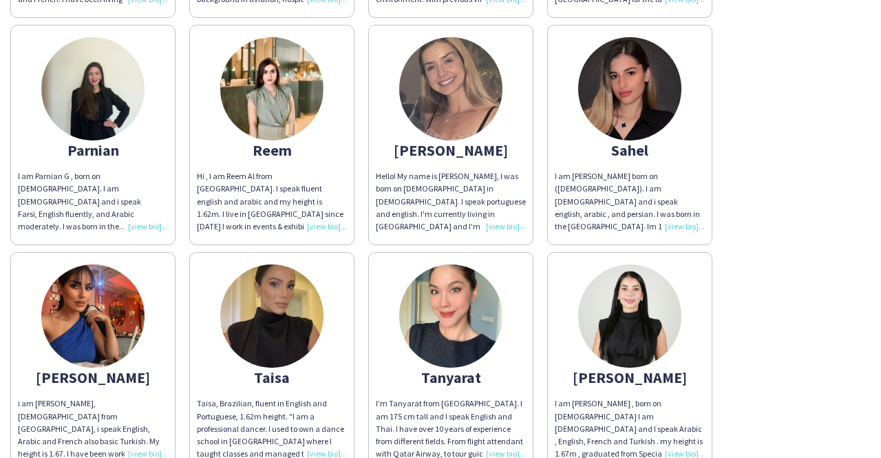
click at [670, 434] on div "I am [PERSON_NAME] , born on [DEMOGRAPHIC_DATA] I am [DEMOGRAPHIC_DATA] and I s…" at bounding box center [630, 428] width 150 height 63
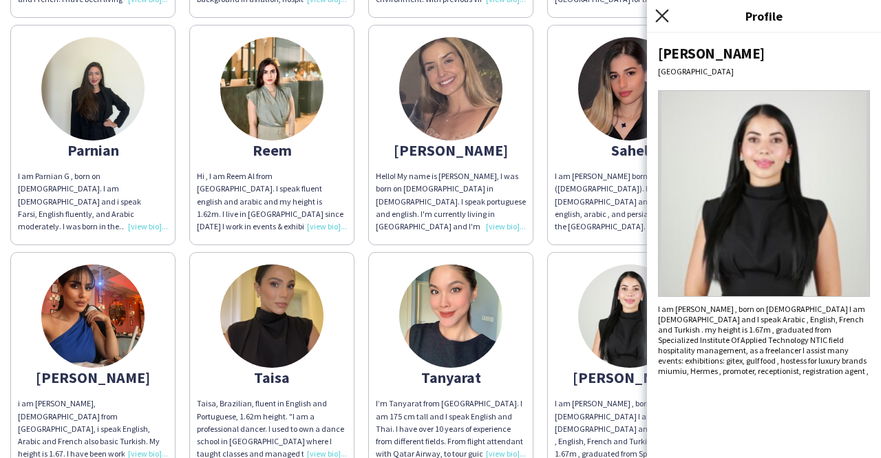
click at [661, 21] on icon "Close pop-in" at bounding box center [661, 15] width 13 height 13
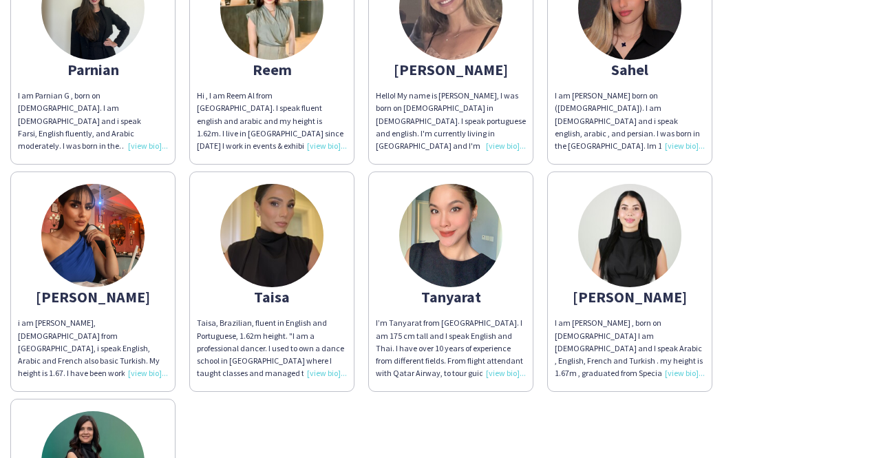
scroll to position [2018, 0]
